Goal: Transaction & Acquisition: Book appointment/travel/reservation

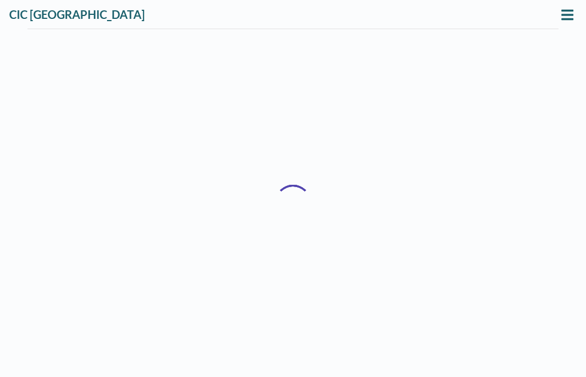
scroll to position [1, 0]
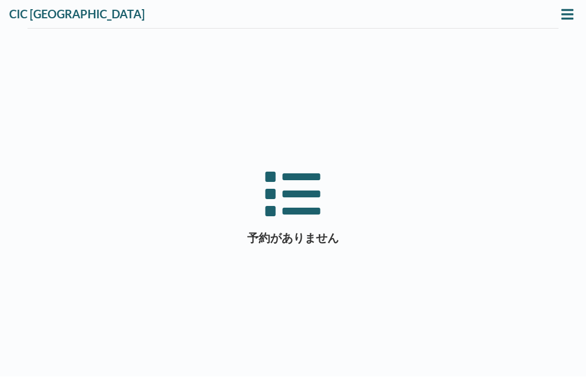
click at [451, 90] on div "予約がありません" at bounding box center [292, 206] width 457 height 342
click at [561, 18] on icon at bounding box center [567, 14] width 12 height 10
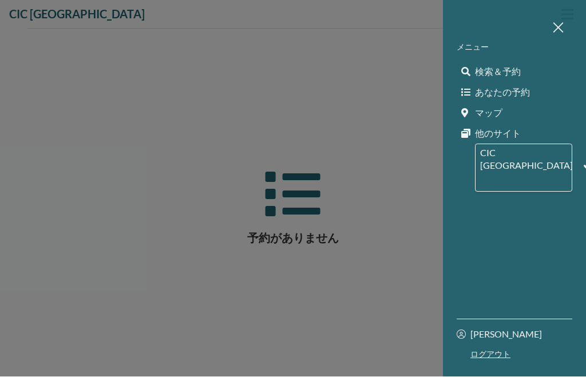
click at [526, 65] on link "検索＆予約" at bounding box center [515, 72] width 116 height 21
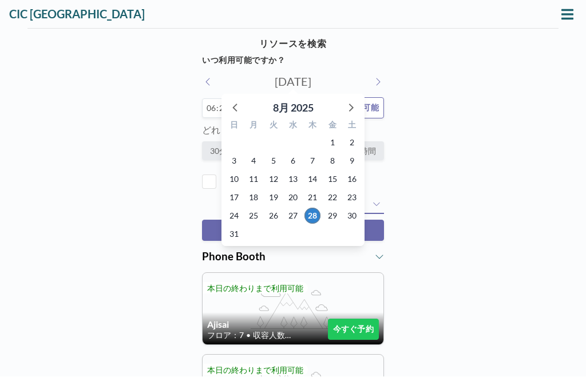
click at [356, 102] on icon at bounding box center [350, 107] width 15 height 15
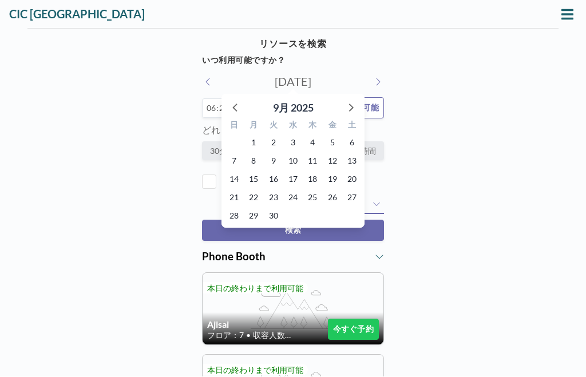
click at [352, 108] on icon at bounding box center [351, 108] width 5 height 8
click at [352, 105] on icon at bounding box center [350, 107] width 15 height 15
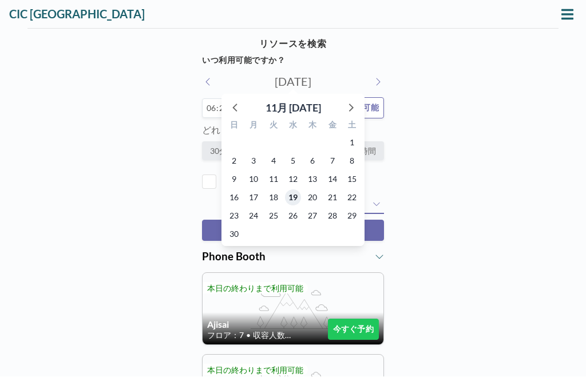
click at [292, 197] on span "19" at bounding box center [293, 198] width 16 height 16
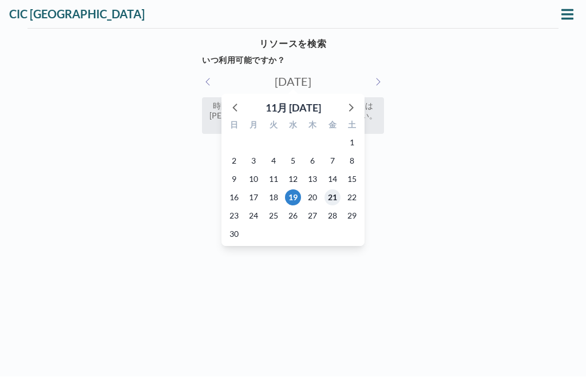
click at [325, 196] on span "21" at bounding box center [332, 198] width 16 height 16
click at [296, 195] on span "19" at bounding box center [293, 198] width 16 height 16
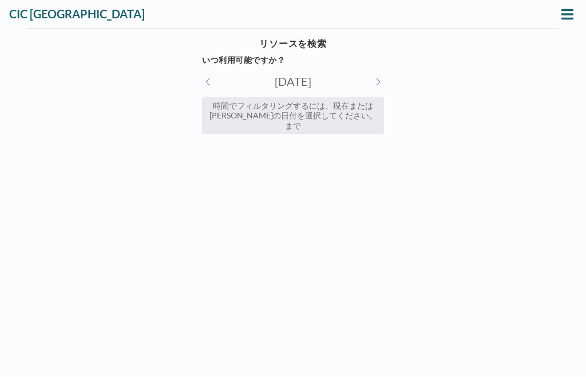
click at [441, 141] on div "リソースを検索 いつ利用可能ですか？ [DATE] 時間でフィルタリングするには、現在または[PERSON_NAME]の日付を選択してください。 まで 予約の…" at bounding box center [293, 88] width 586 height 119
click at [331, 114] on div "時間でフィルタリングするには、現在または[PERSON_NAME]の日付を選択してください。 まで" at bounding box center [293, 116] width 182 height 37
click at [352, 187] on div "リソースを検索 いつ利用可能ですか？ [DATE] 時間でフィルタリングするには、現在または[PERSON_NAME]の日付を選択してください。 まで 予約の…" at bounding box center [293, 203] width 586 height 348
click at [203, 84] on button at bounding box center [208, 82] width 13 height 12
click at [382, 76] on button at bounding box center [377, 82] width 13 height 12
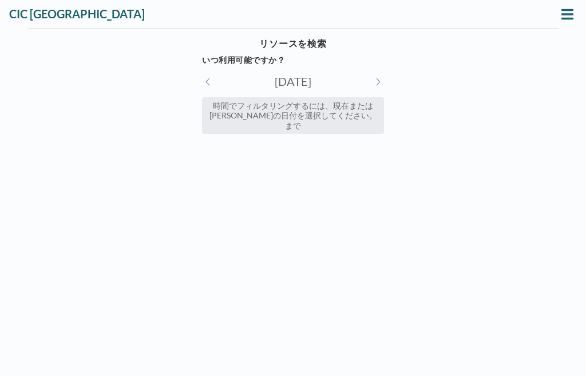
click at [211, 78] on icon at bounding box center [208, 82] width 6 height 9
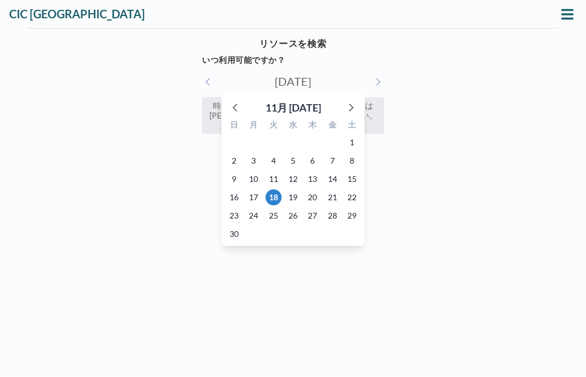
click at [235, 105] on icon at bounding box center [235, 107] width 15 height 15
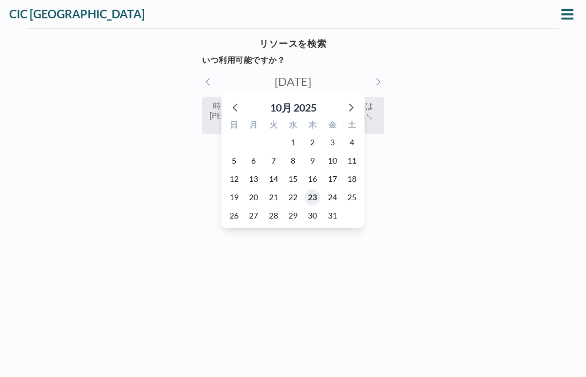
click at [306, 193] on span "23" at bounding box center [312, 198] width 16 height 16
click at [239, 94] on div "10月 2025" at bounding box center [292, 105] width 143 height 22
click at [241, 105] on icon at bounding box center [235, 107] width 15 height 15
click at [300, 177] on span "17" at bounding box center [293, 180] width 16 height 16
type input "[DATE]"
